Goal: Obtain resource: Obtain resource

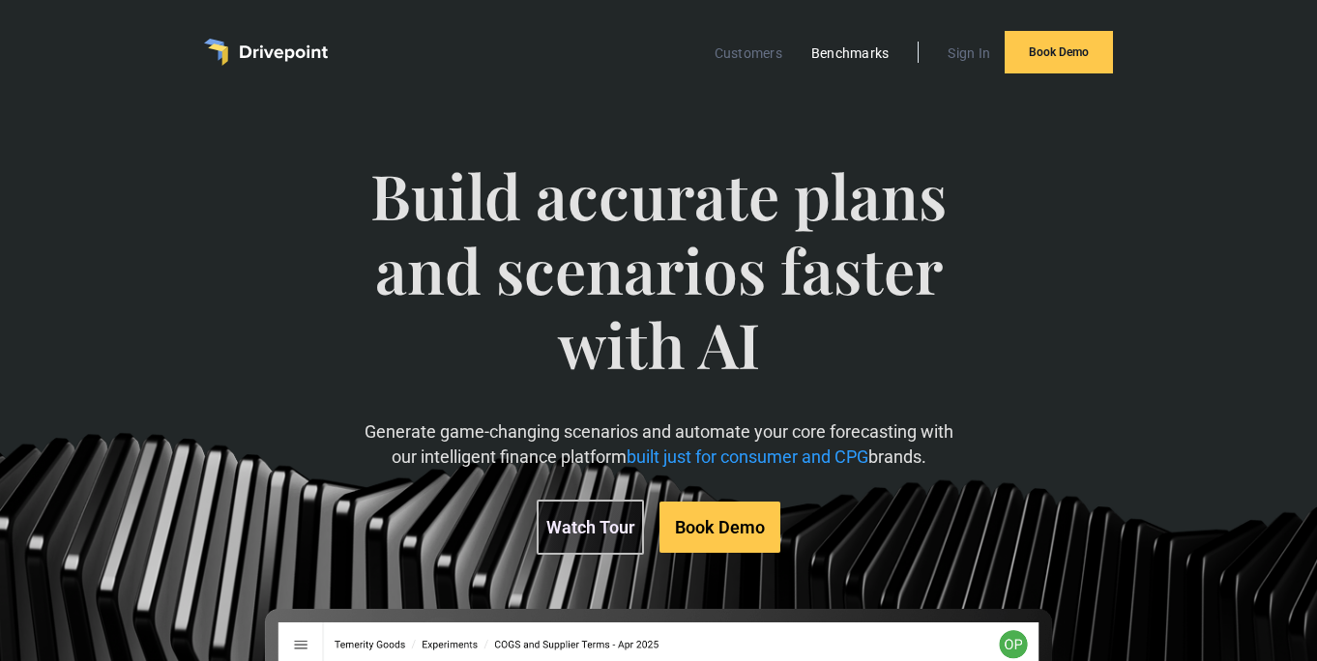
click at [823, 54] on link "Benchmarks" at bounding box center [850, 53] width 98 height 25
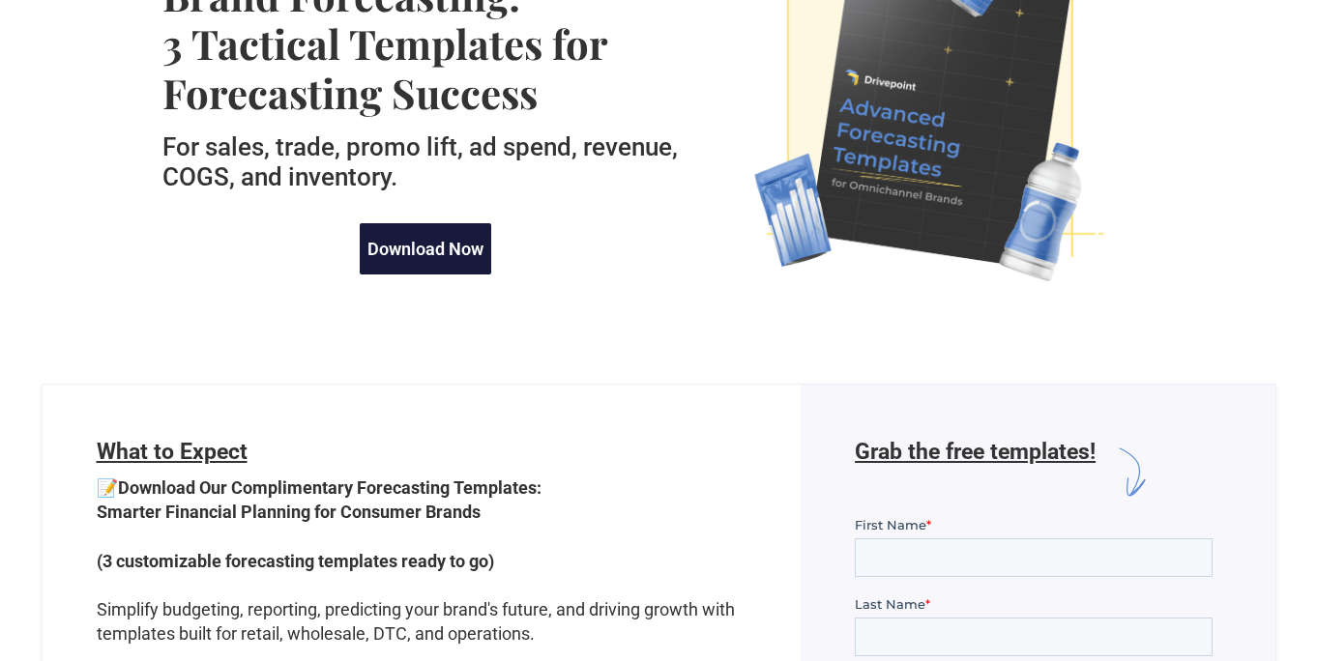
scroll to position [200, 0]
click at [431, 265] on link "Download Now" at bounding box center [425, 247] width 131 height 51
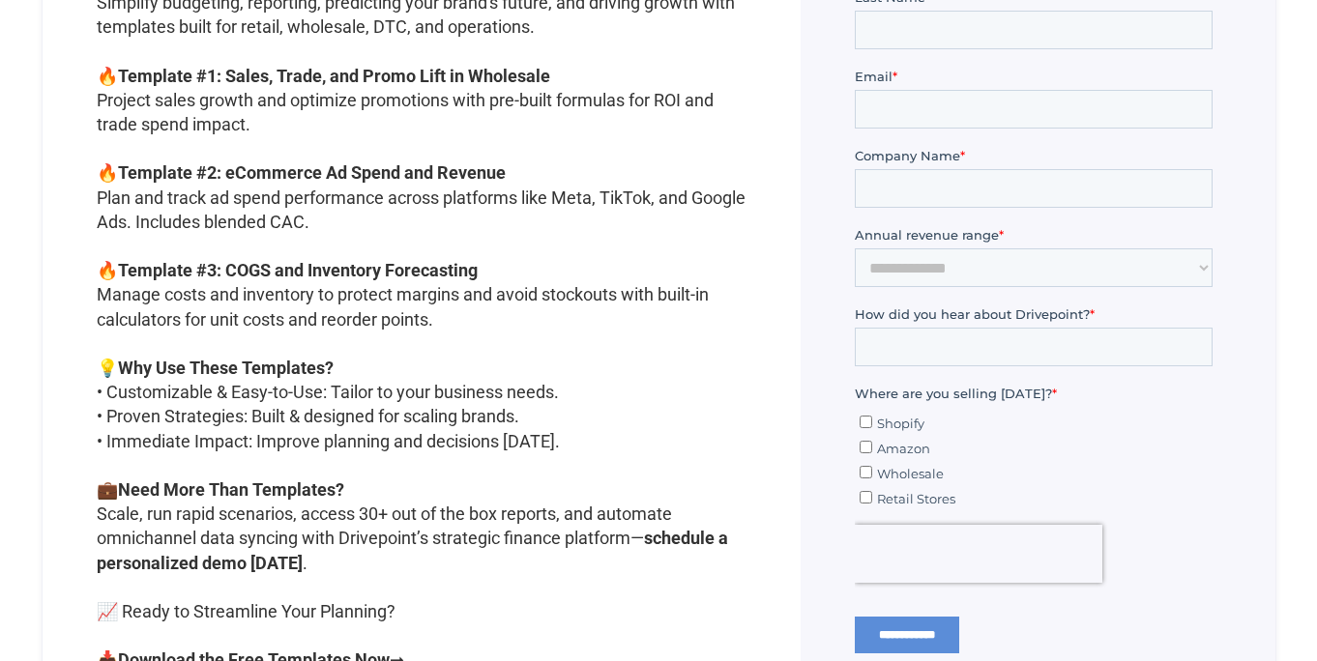
scroll to position [807, 0]
